Goal: Find specific page/section: Find specific page/section

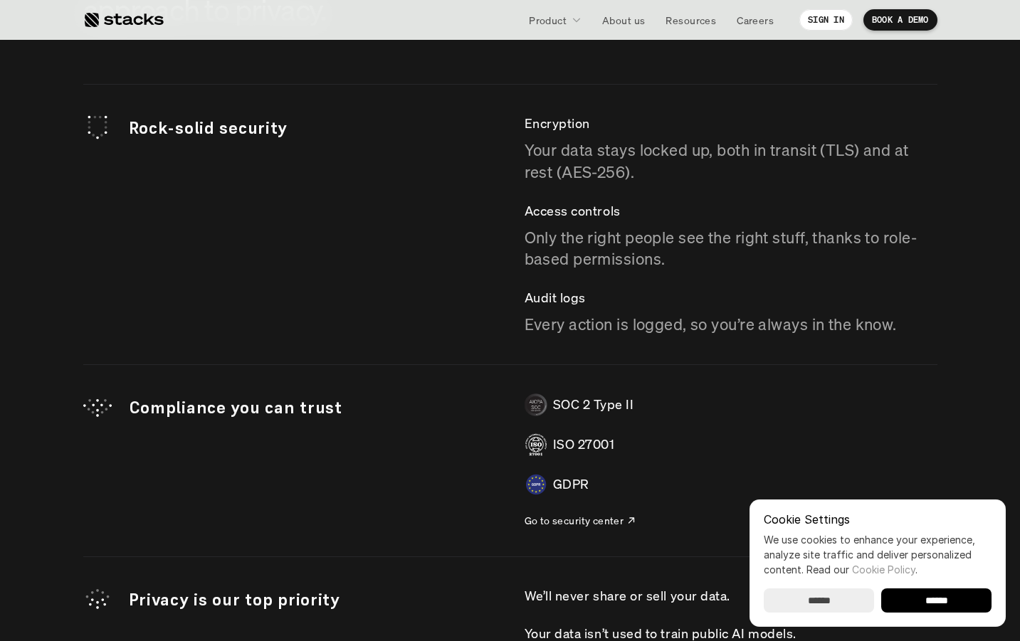
scroll to position [5144, 0]
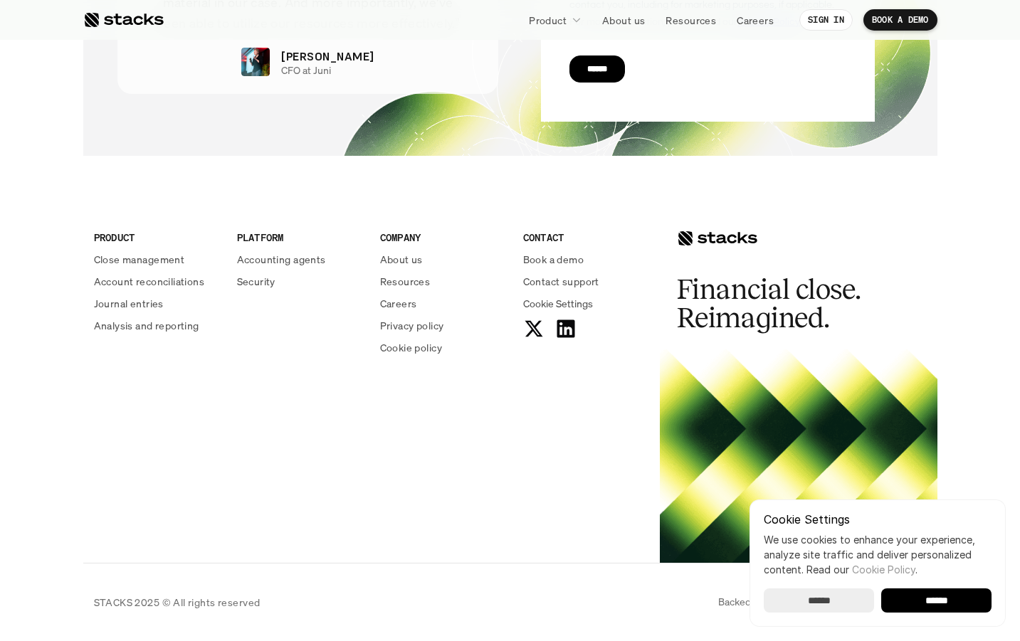
click at [952, 602] on input "******" at bounding box center [936, 601] width 110 height 24
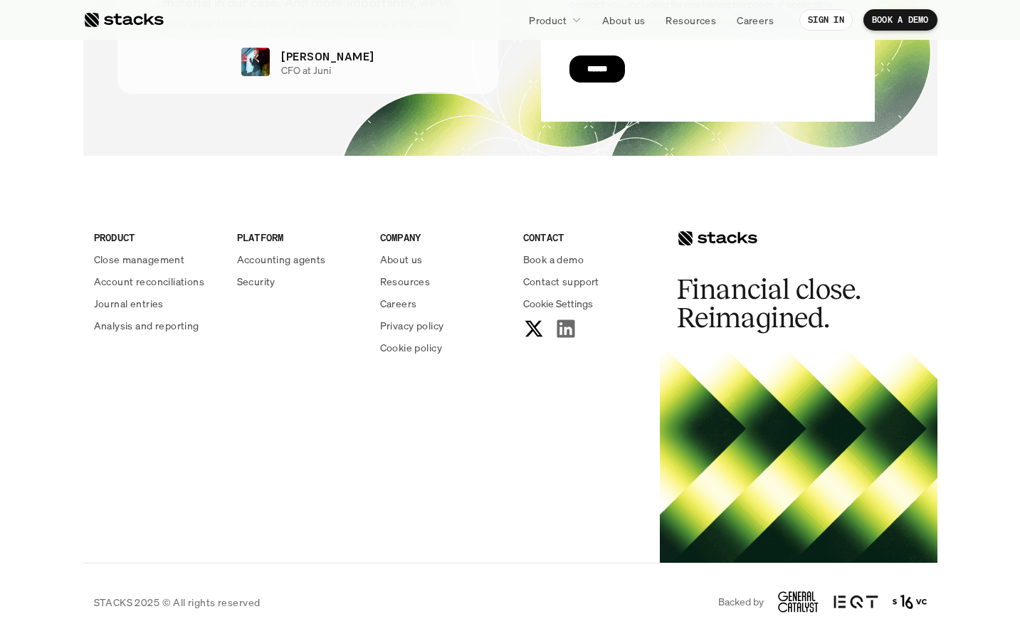
scroll to position [0, 0]
click at [413, 303] on p "Careers" at bounding box center [398, 303] width 37 height 15
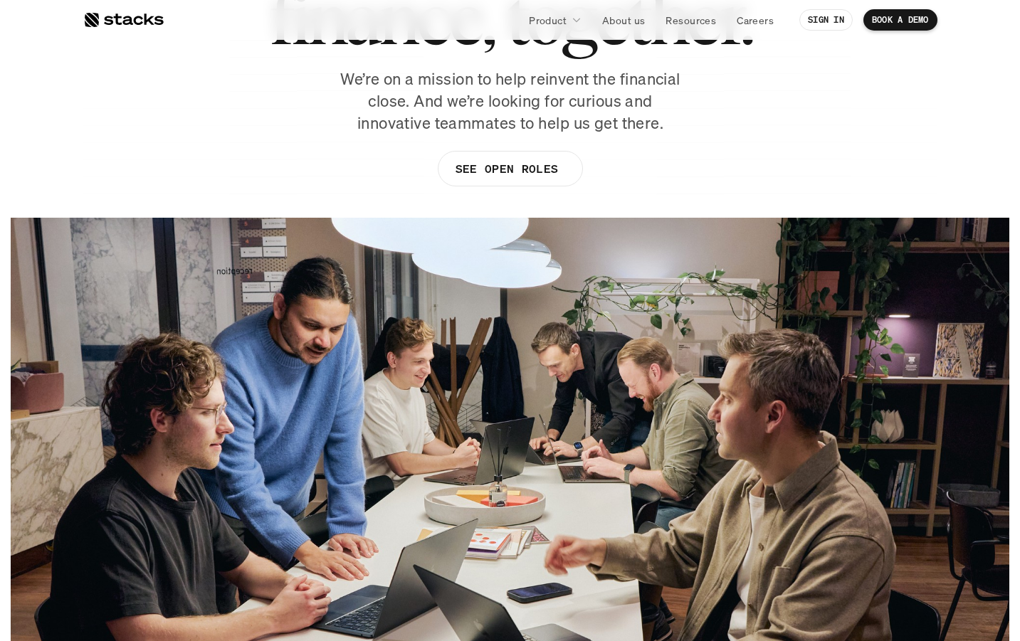
scroll to position [190, 0]
click at [482, 184] on link "SEE OPEN ROLES" at bounding box center [509, 170] width 145 height 36
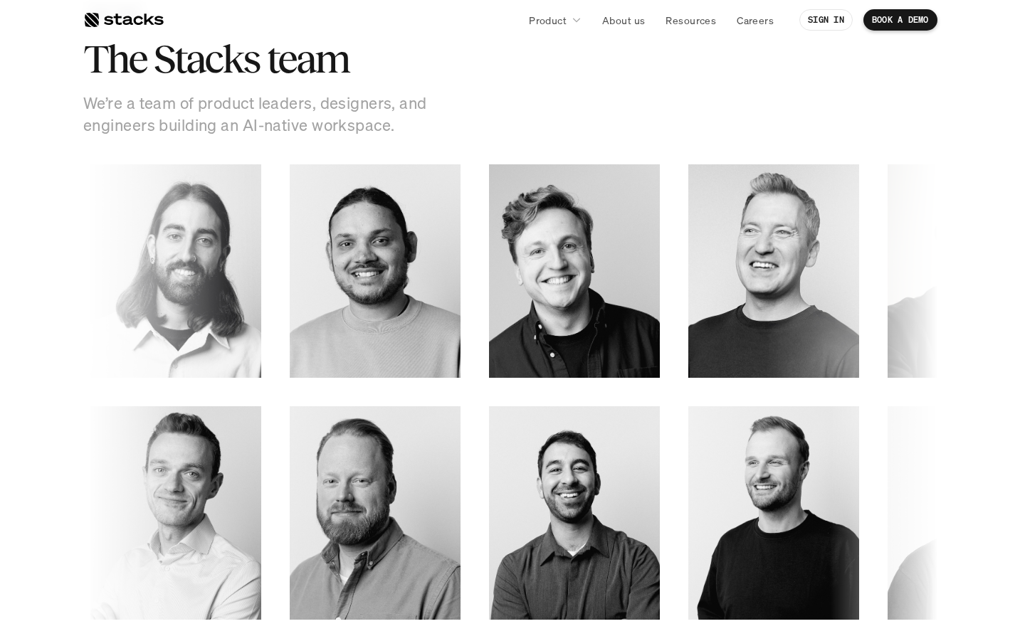
scroll to position [2406, 0]
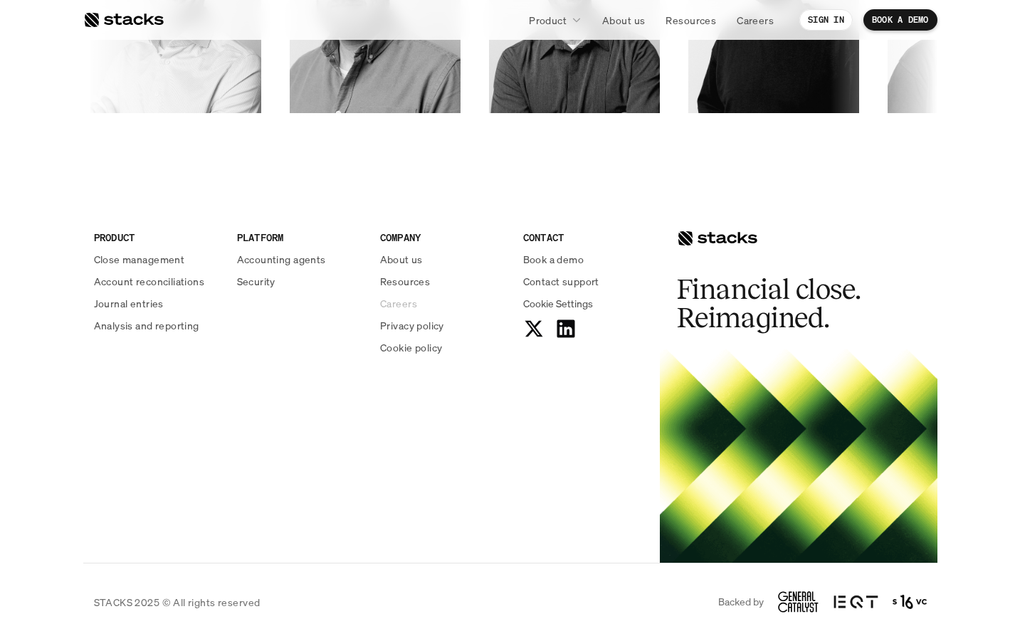
click at [399, 308] on p "Careers" at bounding box center [398, 303] width 37 height 15
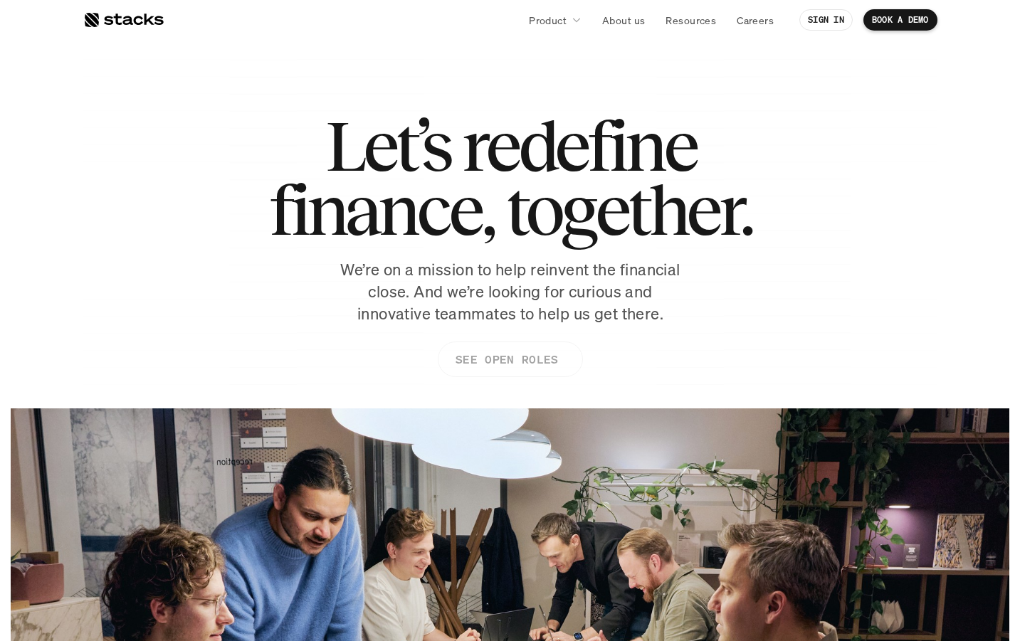
click at [508, 351] on p "SEE OPEN ROLES" at bounding box center [506, 360] width 103 height 21
